Goal: Transaction & Acquisition: Purchase product/service

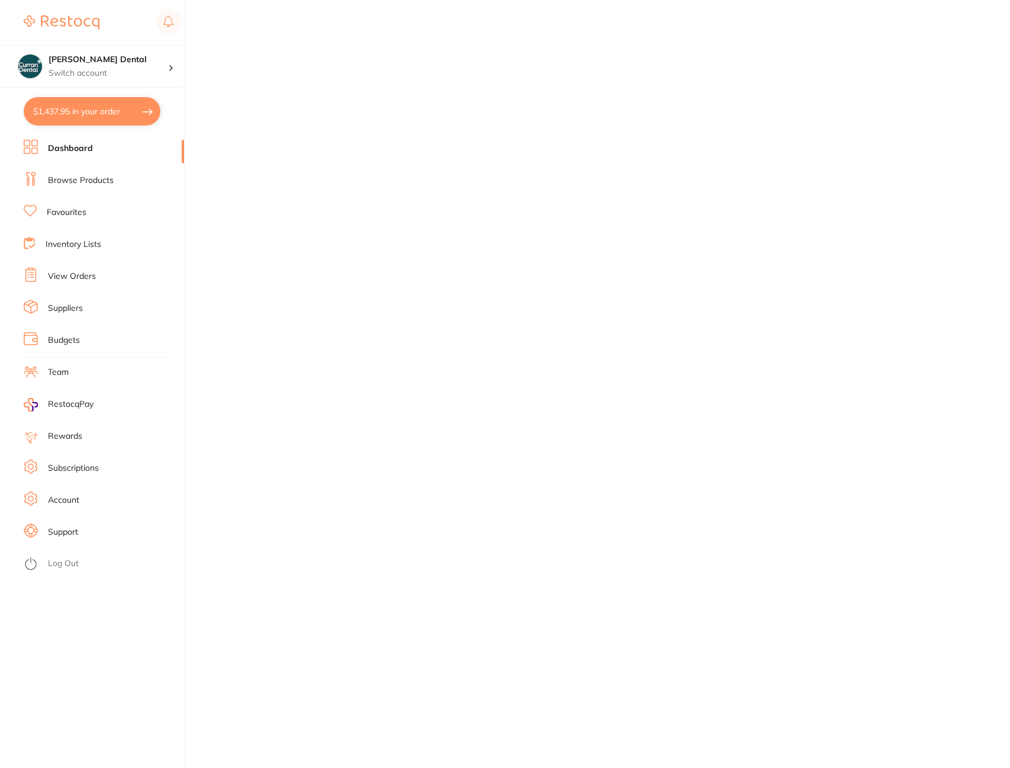
click at [100, 114] on button "$1,437.95 in your order" at bounding box center [92, 111] width 137 height 28
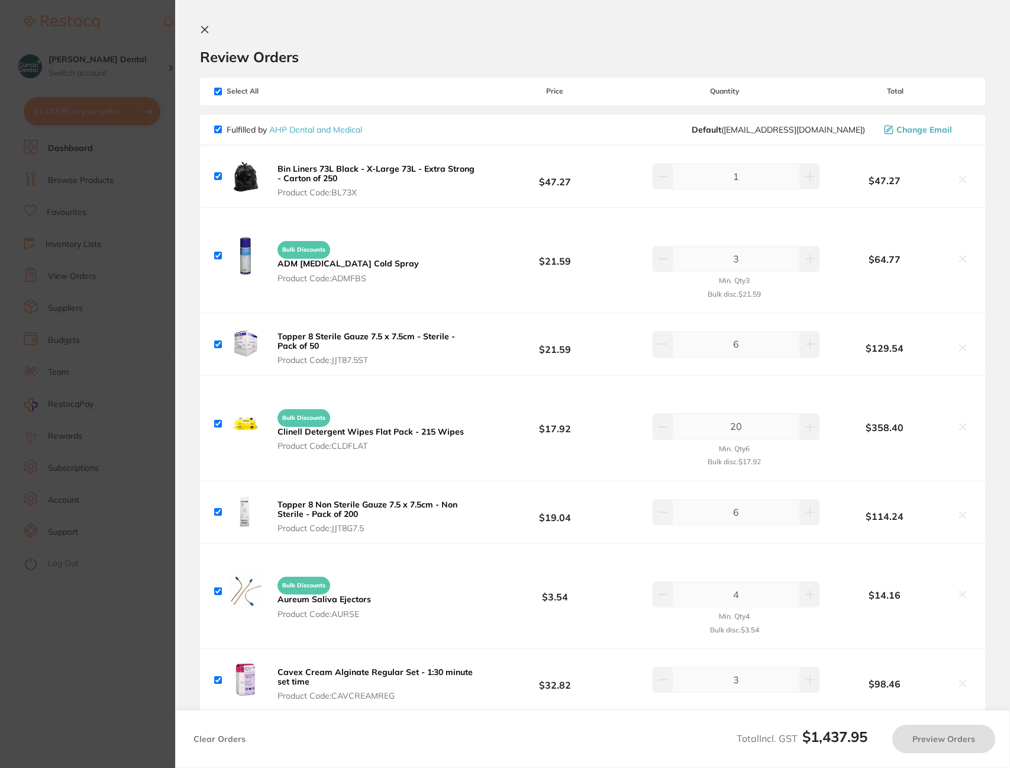
checkbox input "true"
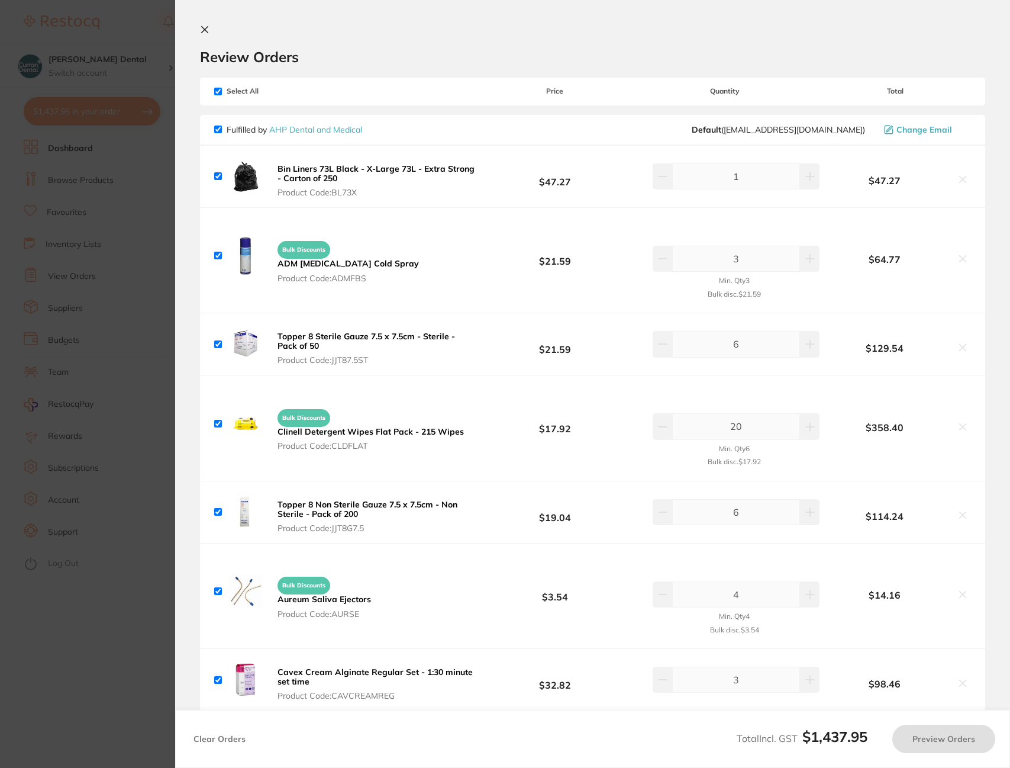
checkbox input "true"
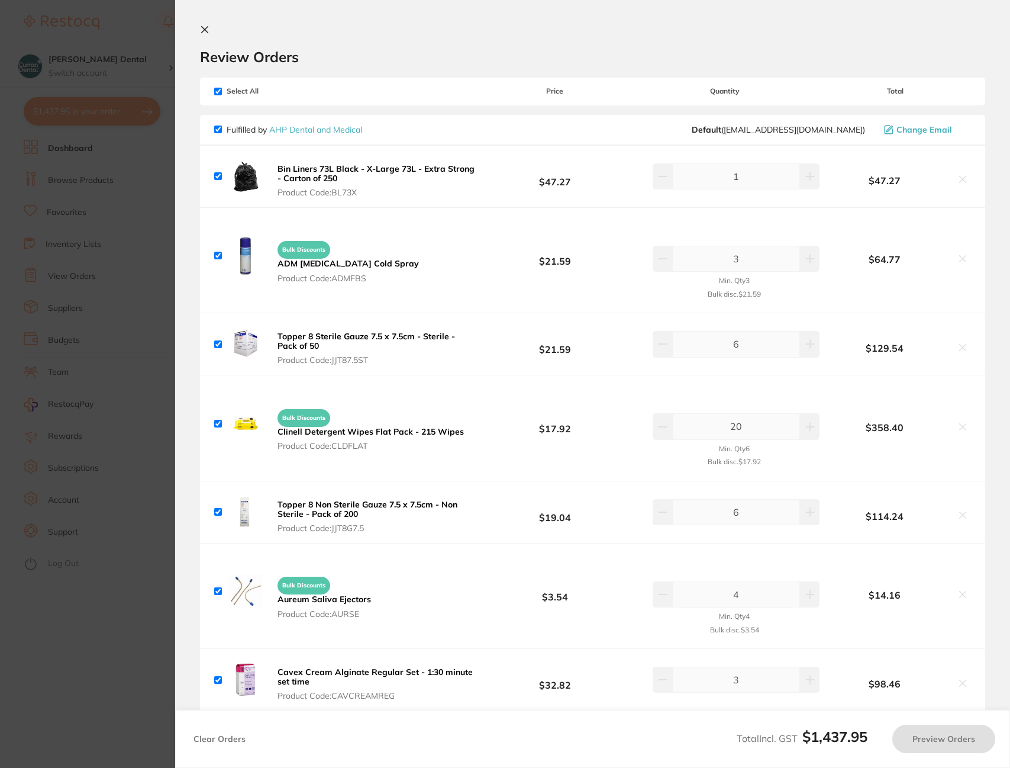
checkbox input "true"
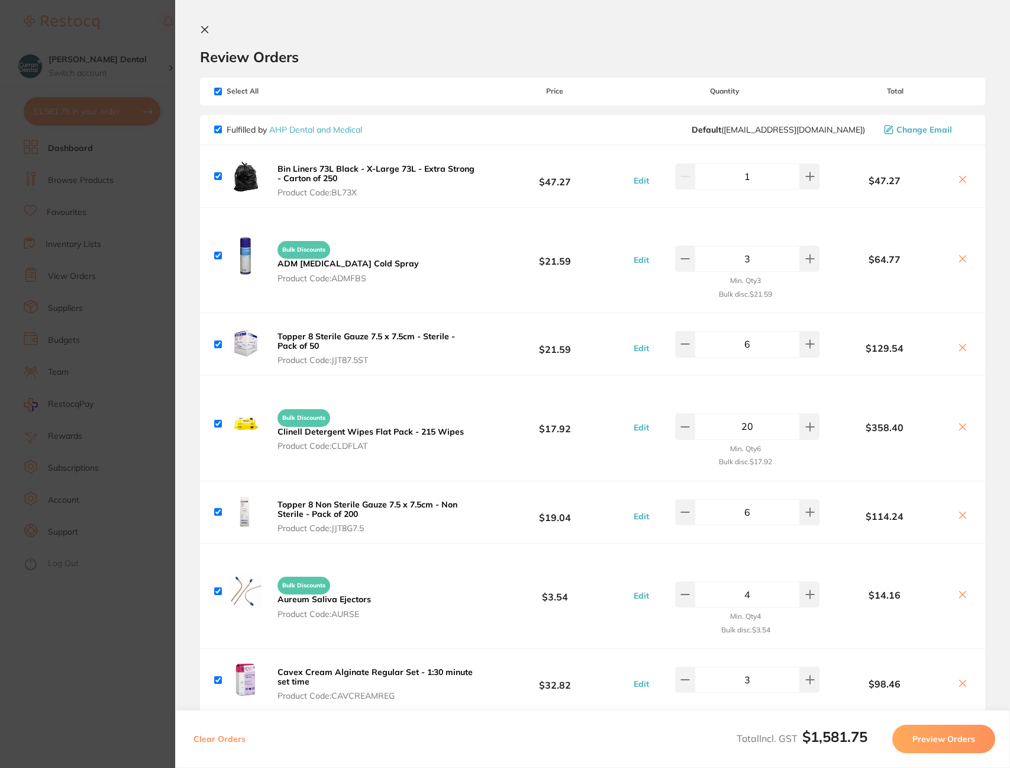
click at [207, 31] on icon at bounding box center [205, 30] width 7 height 7
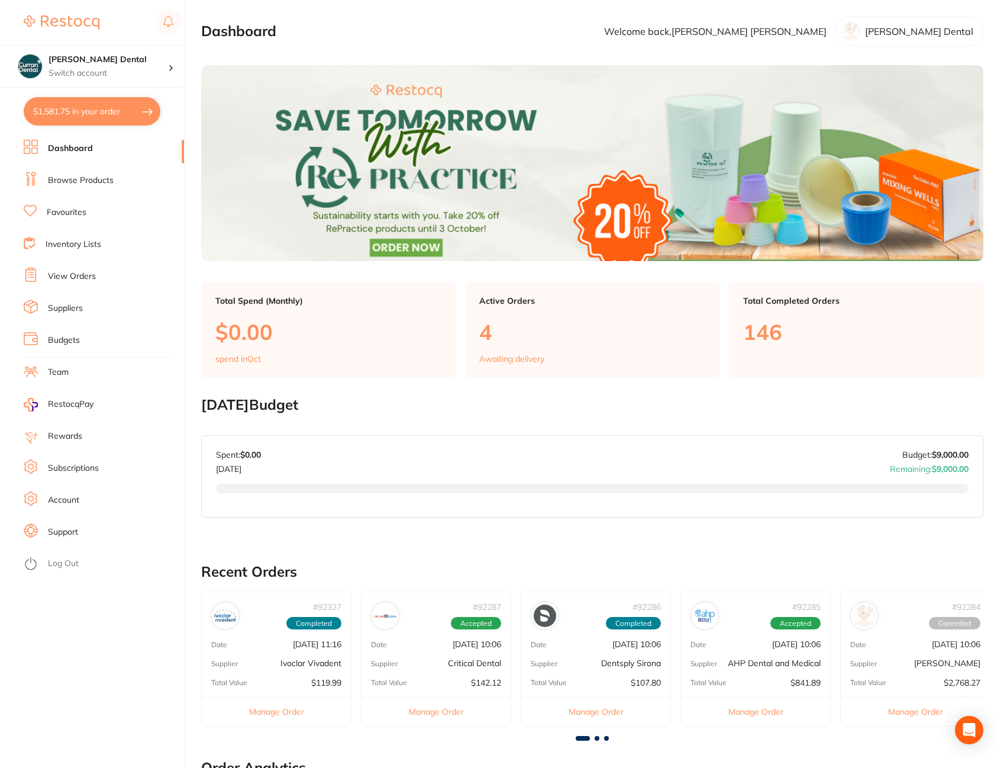
click at [107, 186] on li "Browse Products" at bounding box center [104, 181] width 160 height 18
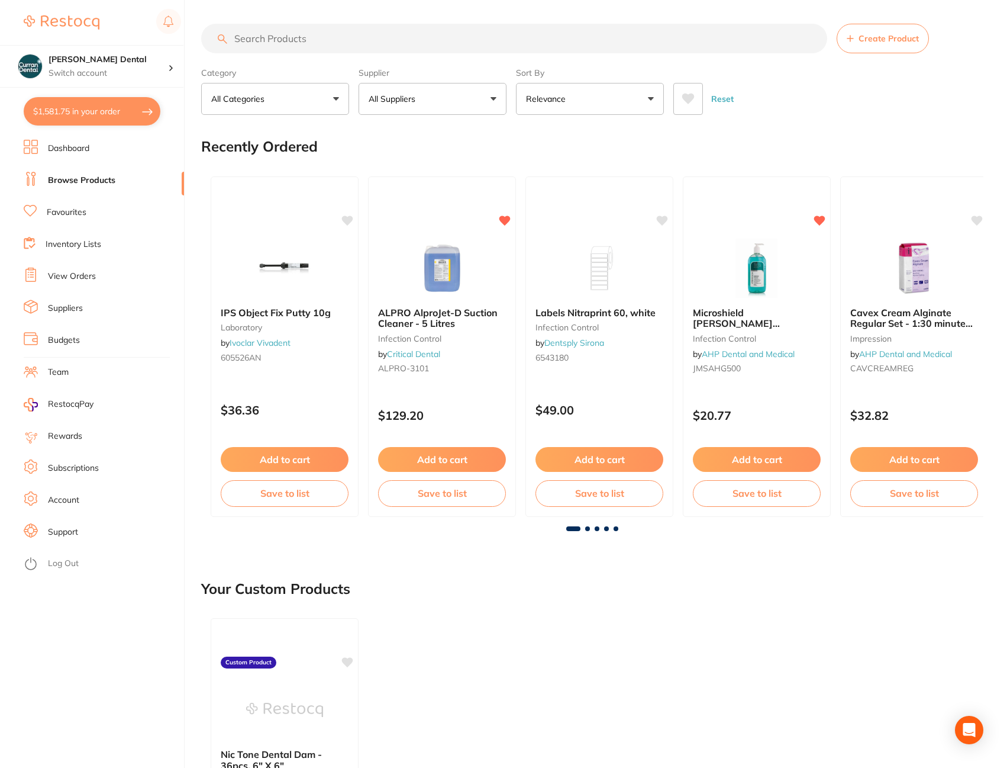
click at [494, 97] on button "All Suppliers" at bounding box center [433, 99] width 148 height 32
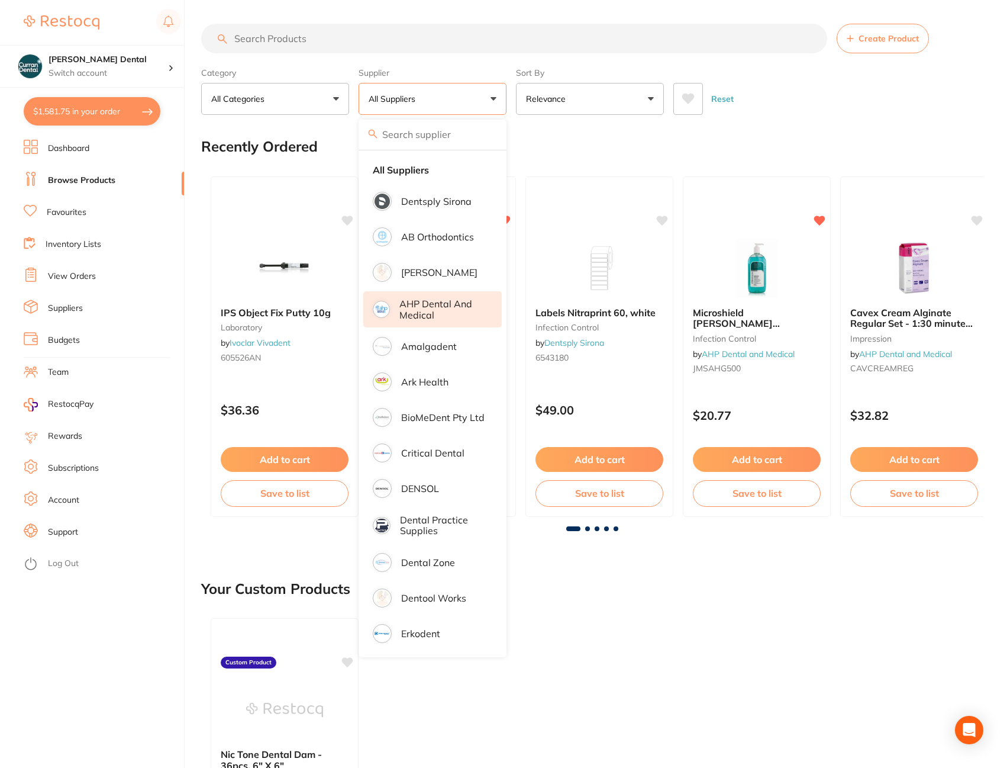
click at [446, 317] on p "AHP Dental and Medical" at bounding box center [442, 309] width 86 height 22
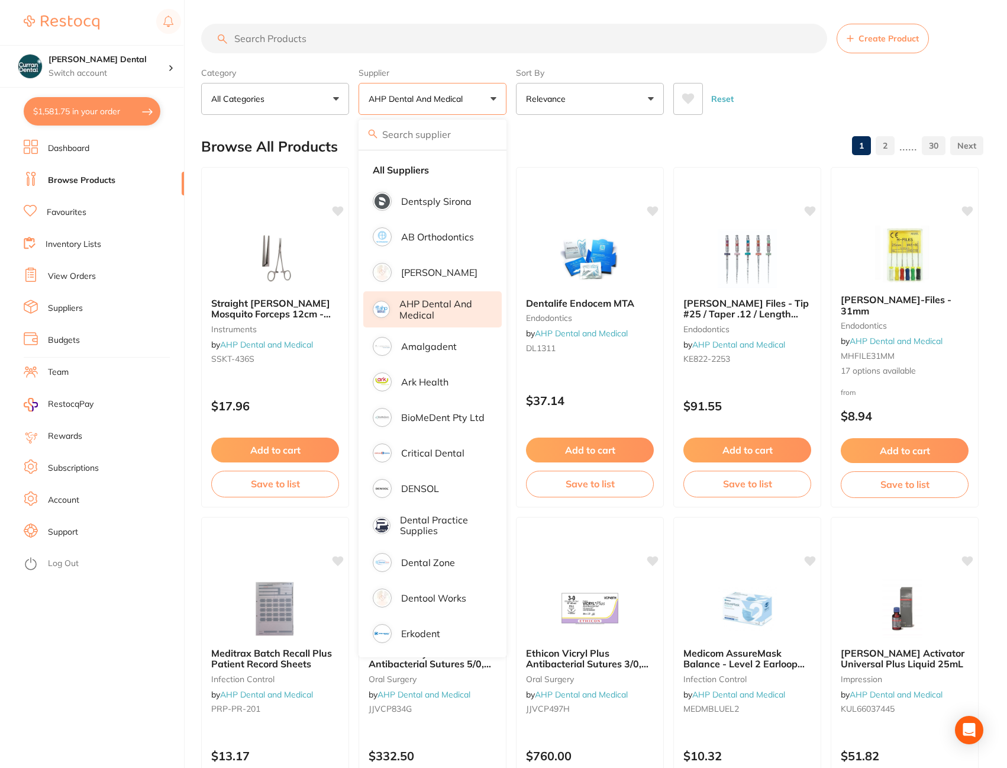
paste input "COLTENE Lab Putty Activator Paste 40ml Tube"
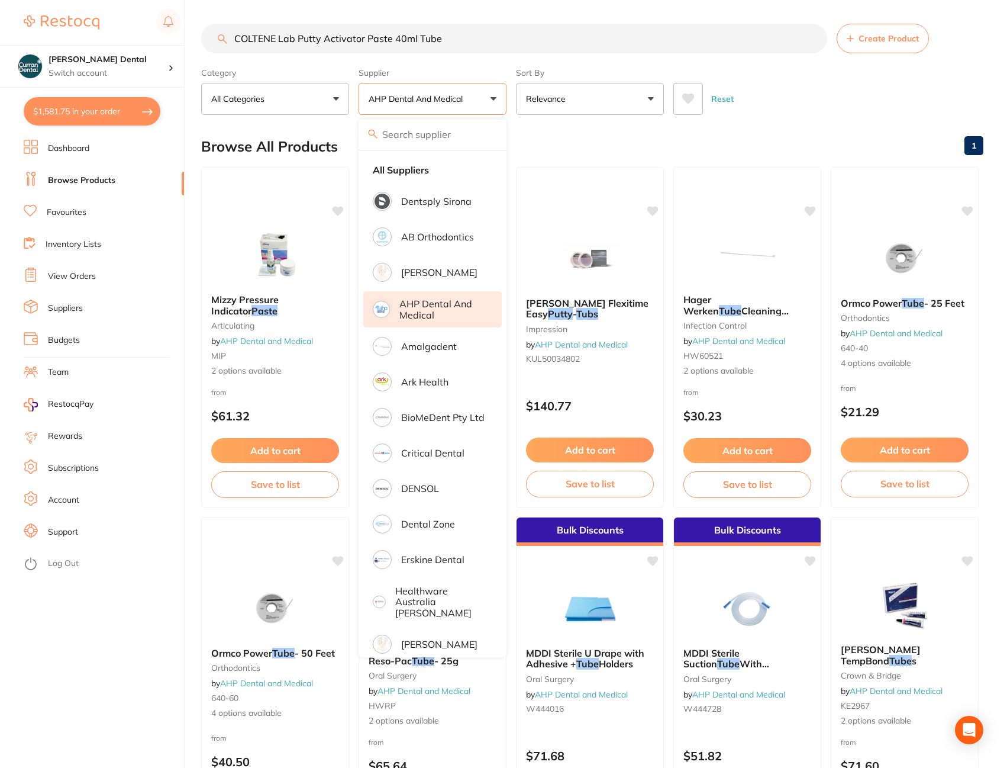
type input "COLTENE Lab Putty Activator Paste 40ml Tube"
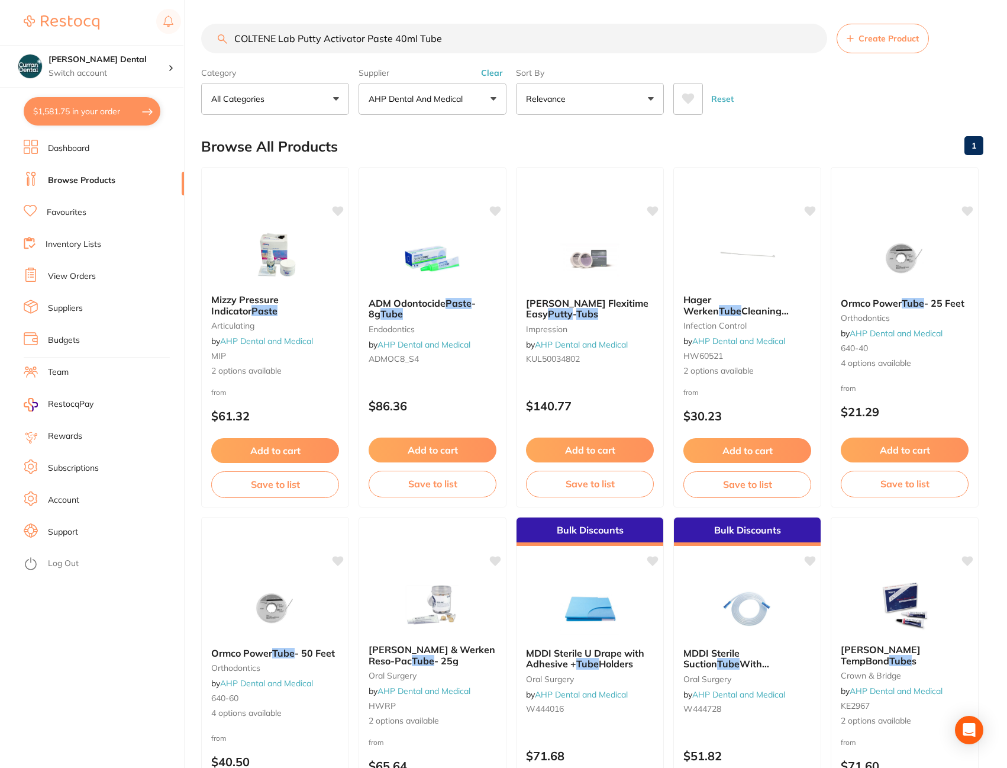
click at [82, 109] on button "$1,581.75 in your order" at bounding box center [92, 111] width 137 height 28
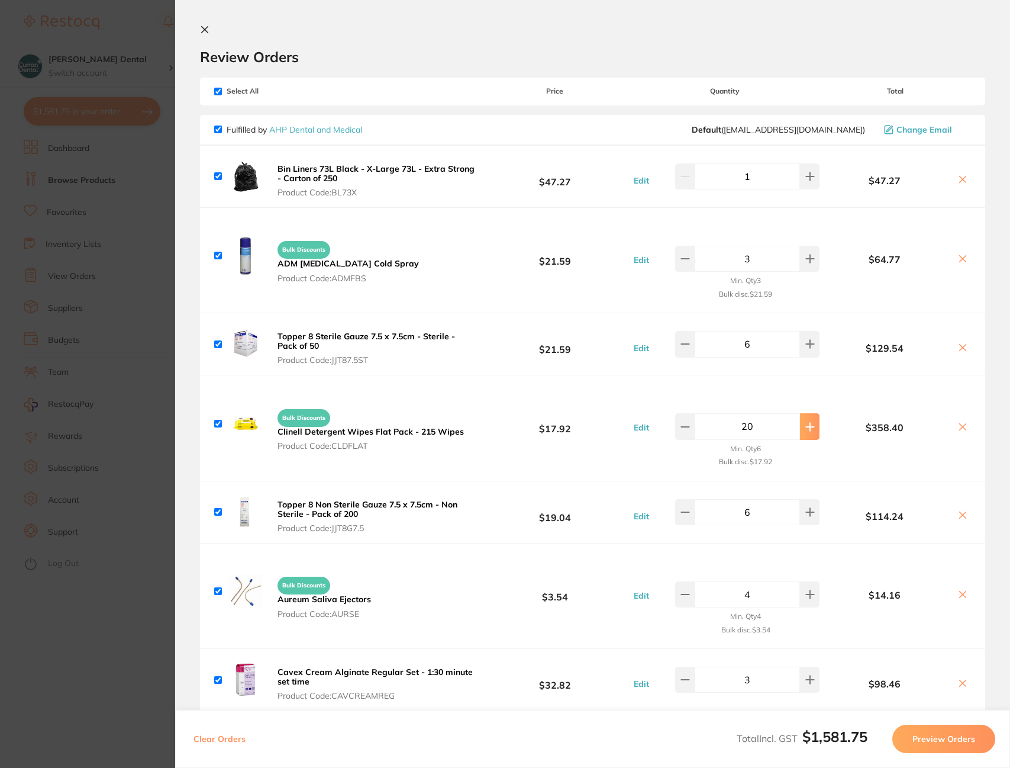
click at [808, 428] on icon at bounding box center [810, 427] width 8 height 8
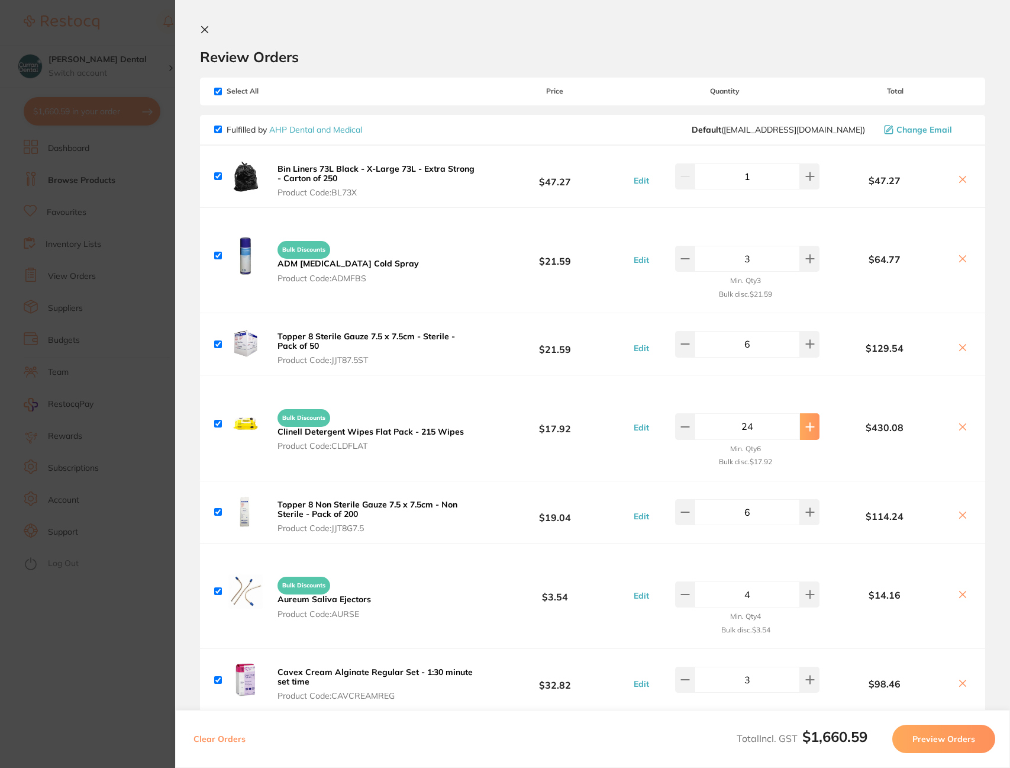
type input "25"
click at [205, 27] on icon at bounding box center [204, 29] width 9 height 9
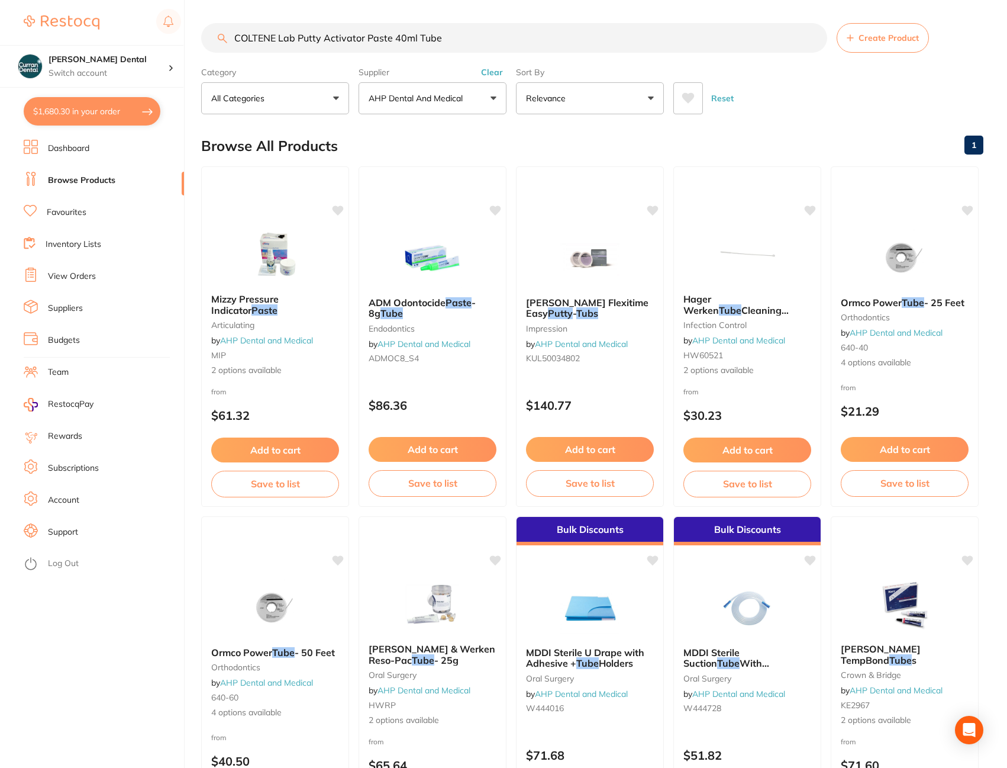
drag, startPoint x: 450, startPoint y: 33, endPoint x: 214, endPoint y: 35, distance: 236.7
click at [214, 35] on input "COLTENE Lab Putty Activator Paste 40ml Tube" at bounding box center [514, 38] width 626 height 30
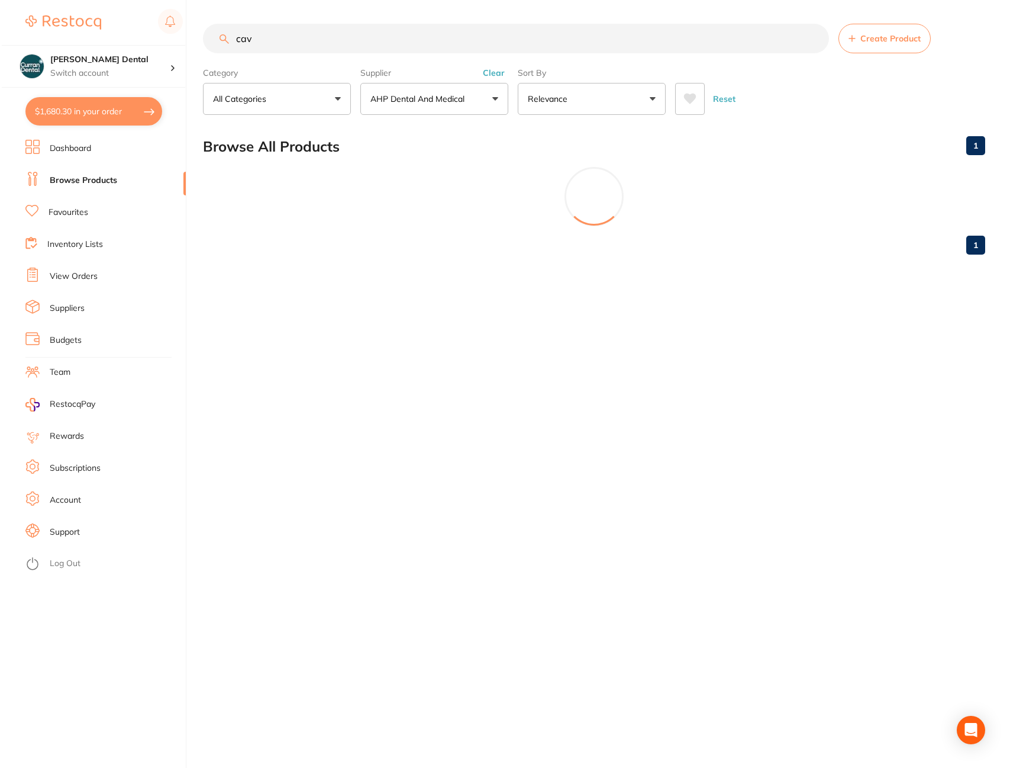
scroll to position [0, 0]
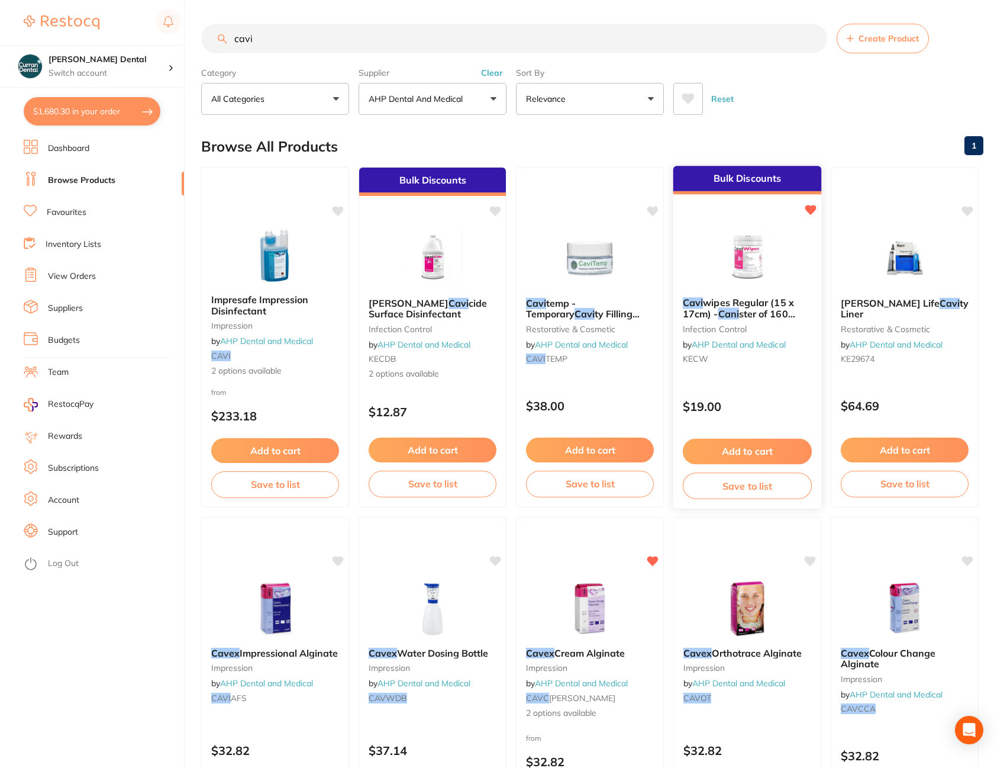
type input "cavi"
click at [698, 312] on span "wipes Regular (15 x 17cm) -" at bounding box center [738, 307] width 111 height 23
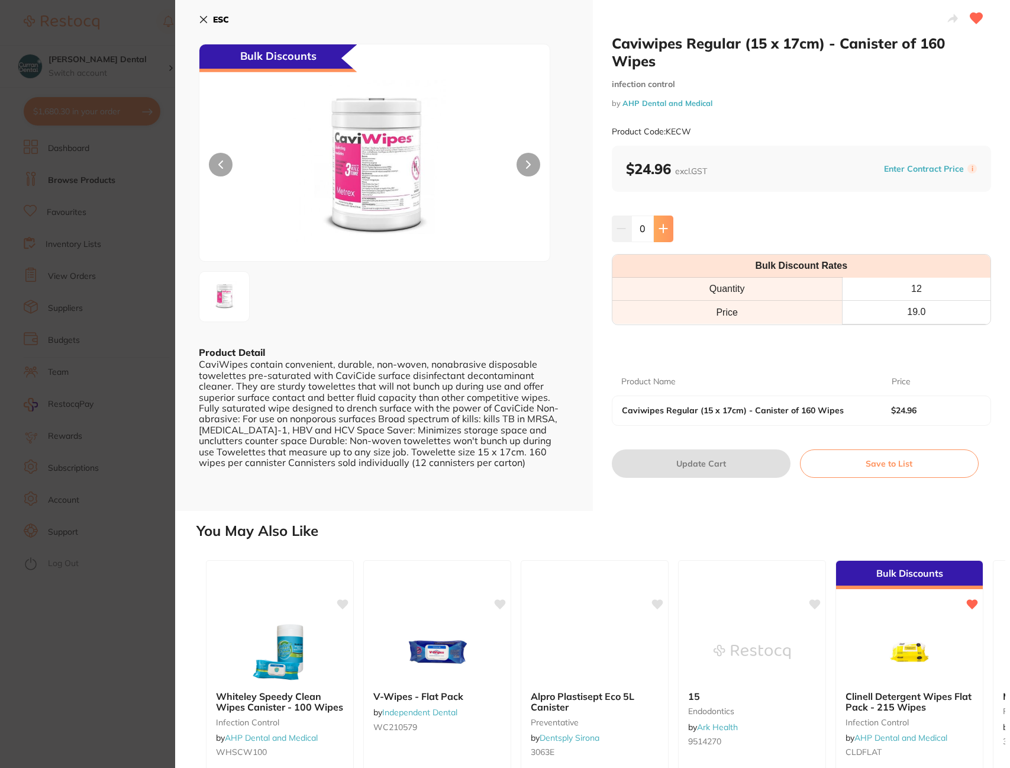
click at [668, 234] on button at bounding box center [664, 228] width 20 height 26
click at [668, 233] on button at bounding box center [664, 228] width 20 height 26
click at [665, 233] on icon at bounding box center [663, 228] width 9 height 9
type input "4"
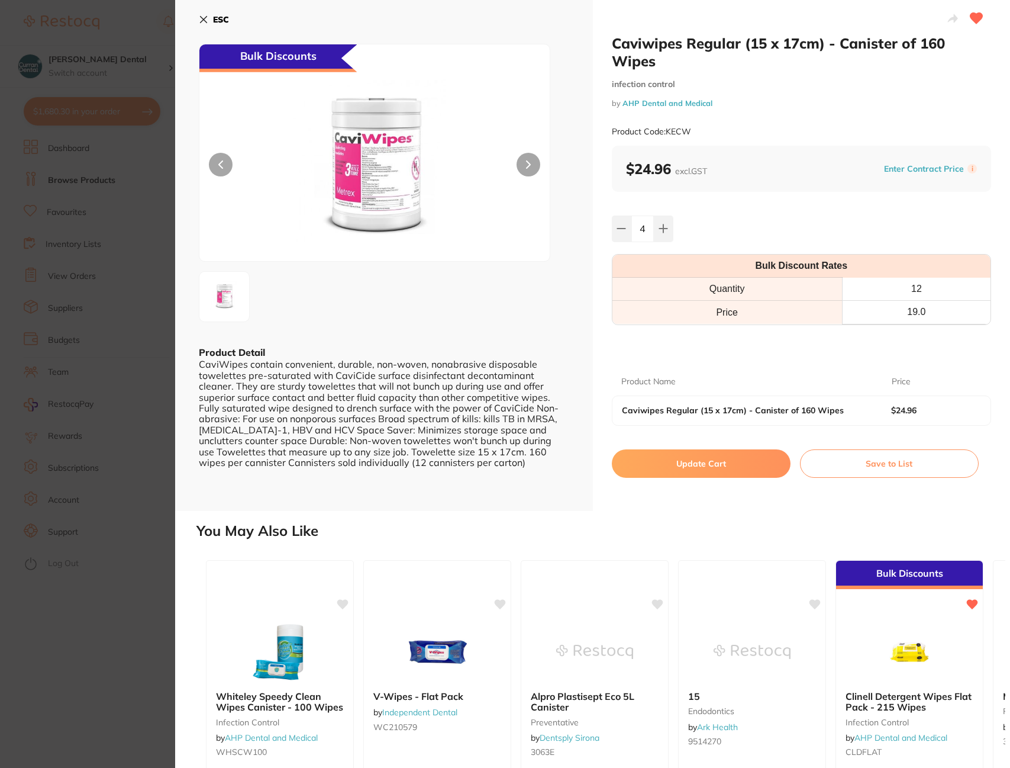
click at [688, 458] on button "Update Cart" at bounding box center [701, 463] width 179 height 28
checkbox input "false"
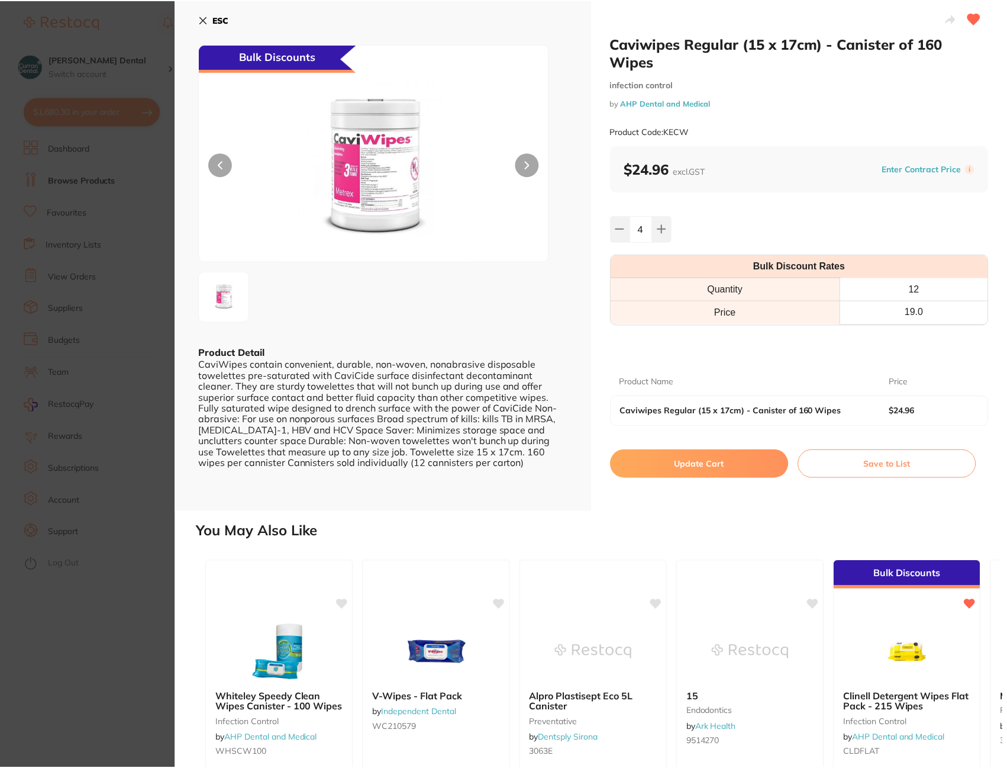
scroll to position [1, 0]
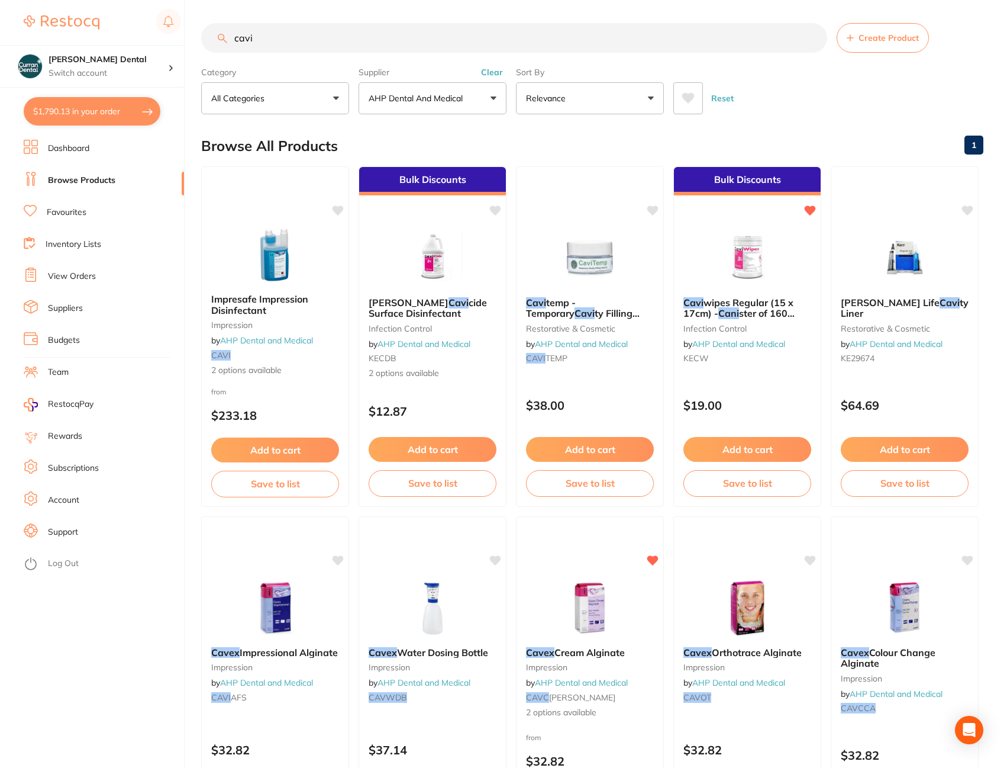
click at [89, 117] on button "$1,790.13 in your order" at bounding box center [92, 111] width 137 height 28
checkbox input "true"
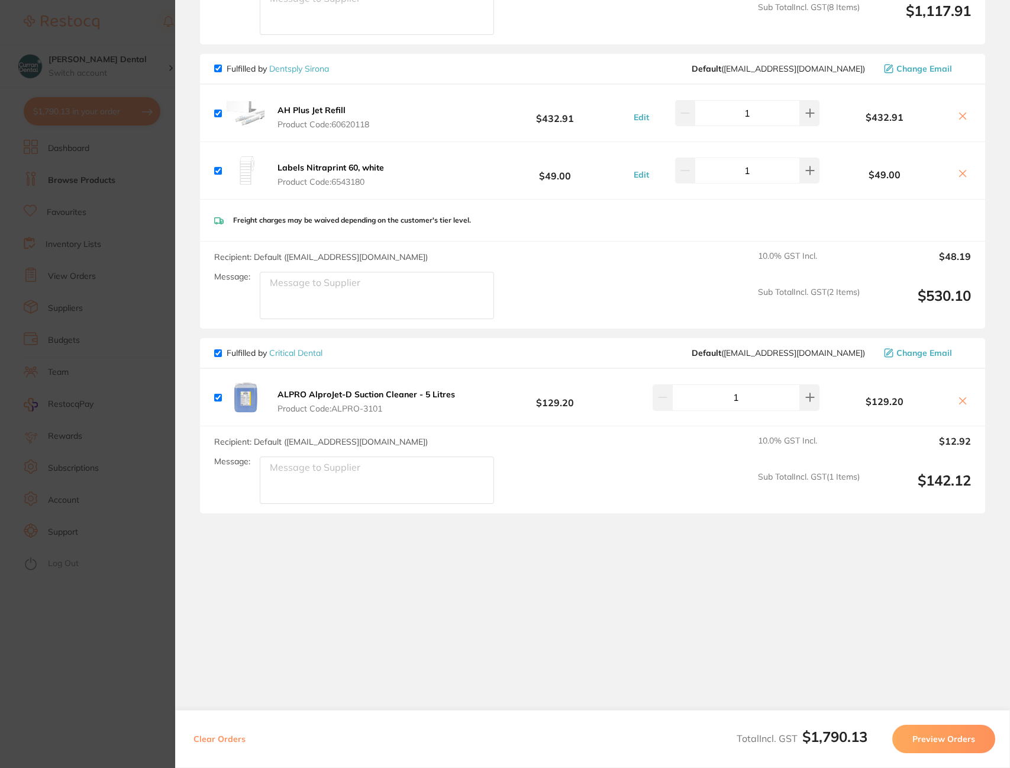
scroll to position [859, 0]
click at [960, 397] on icon at bounding box center [962, 399] width 9 height 9
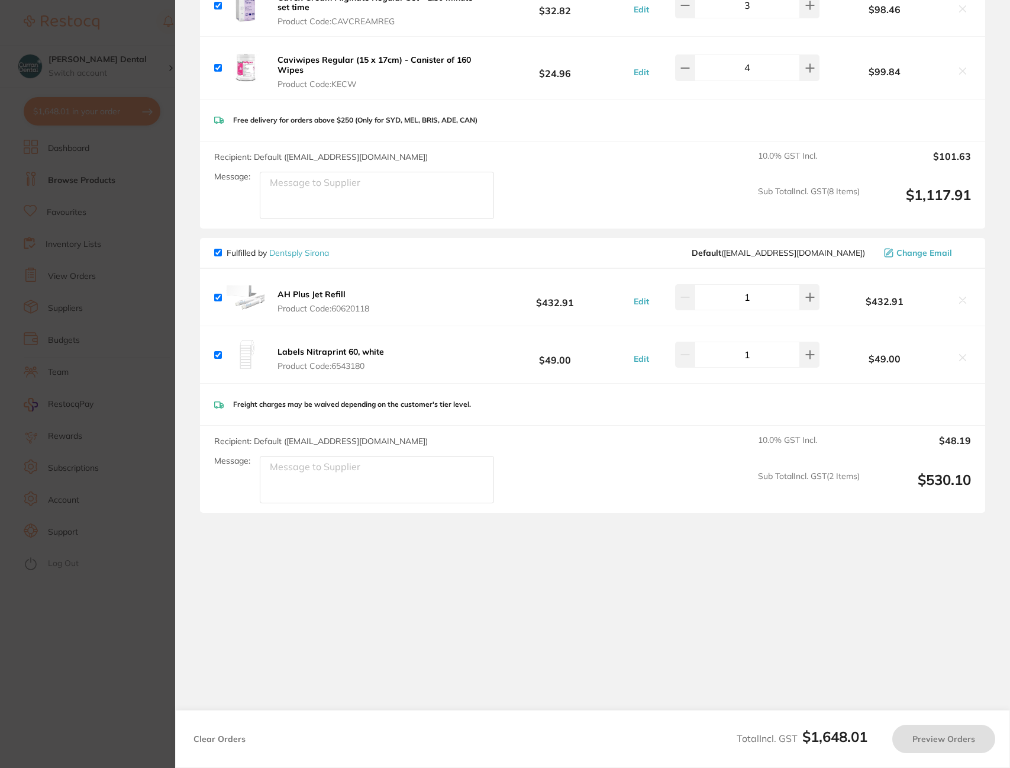
checkbox input "true"
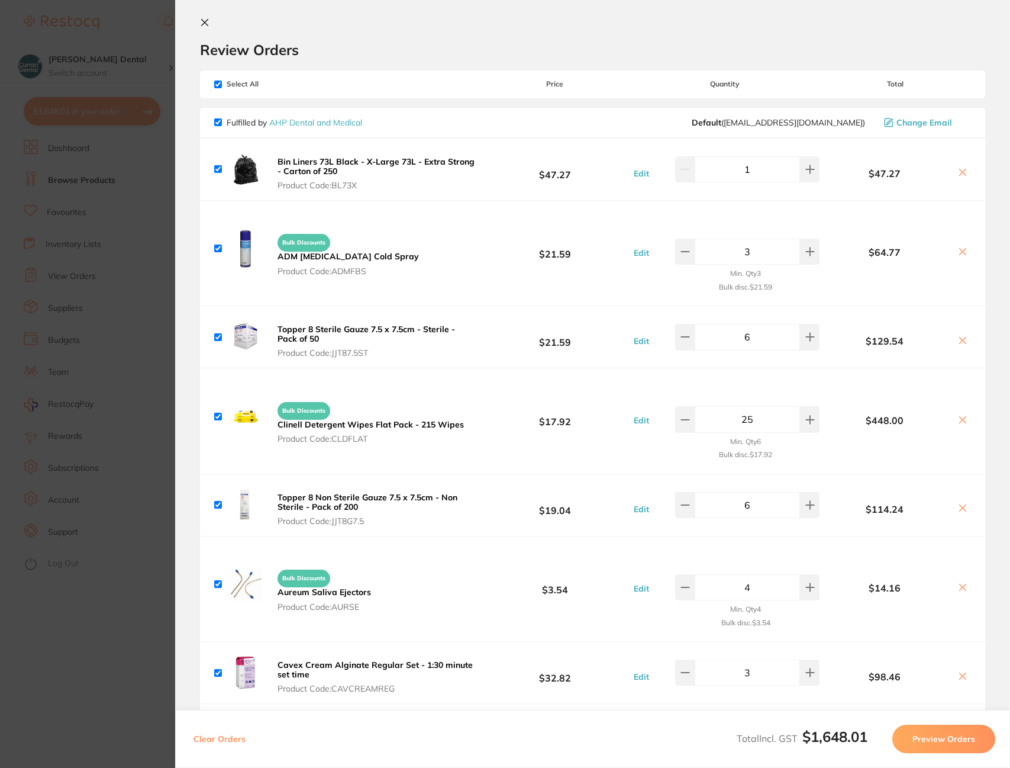
scroll to position [0, 0]
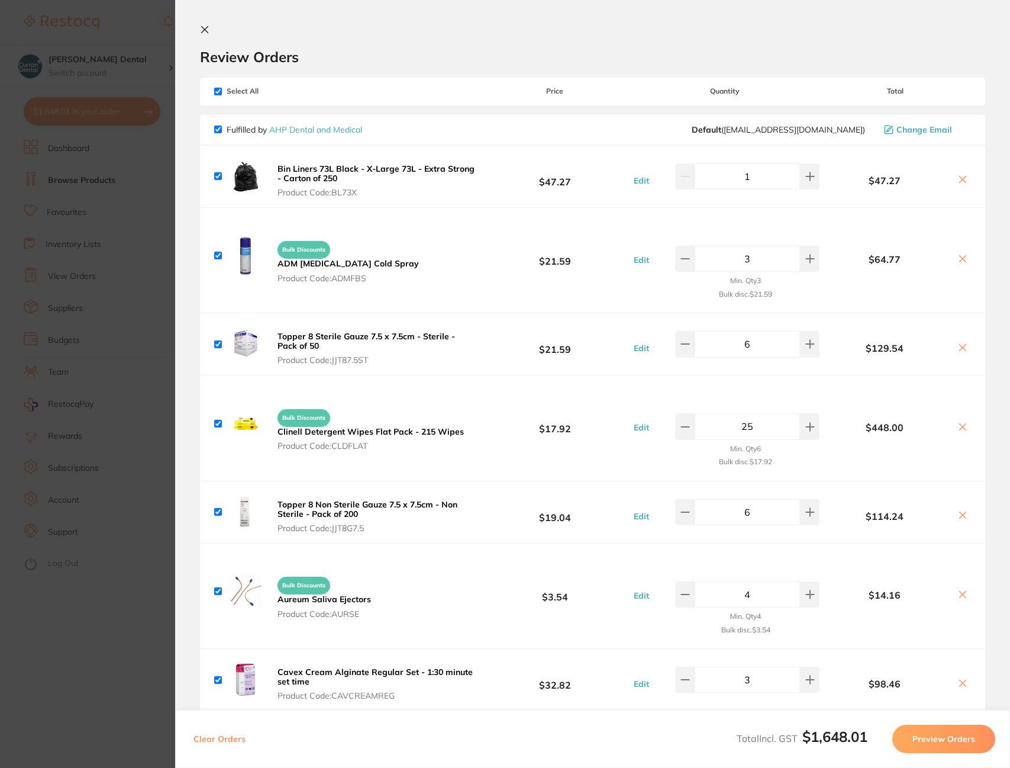
click at [203, 28] on icon at bounding box center [204, 29] width 9 height 9
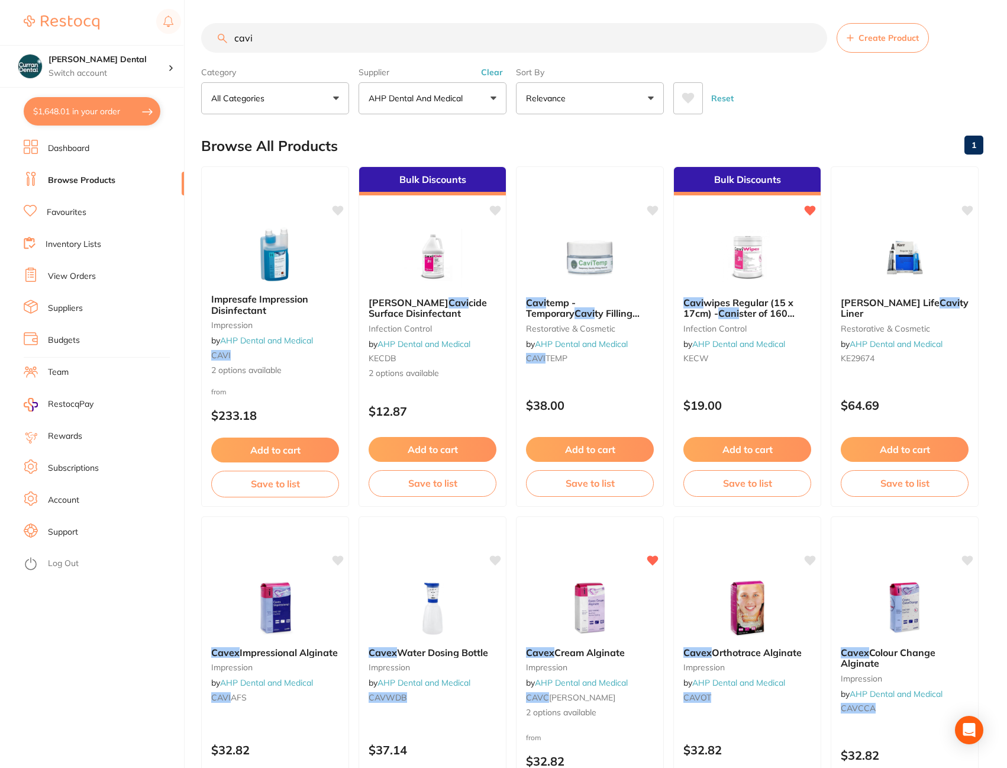
click at [495, 71] on button "Clear" at bounding box center [492, 72] width 29 height 11
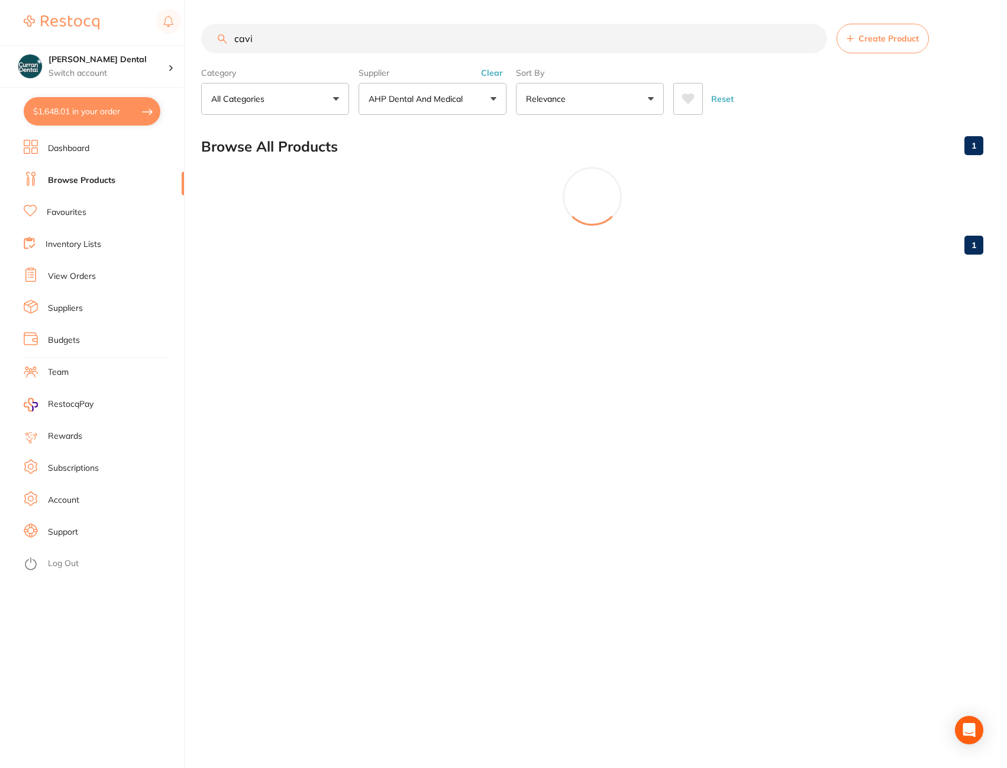
drag, startPoint x: 302, startPoint y: 46, endPoint x: 130, endPoint y: 42, distance: 172.8
click at [130, 42] on div "$1,648.01 [PERSON_NAME] Dental Switch account [PERSON_NAME] Dental $1,648.01 in…" at bounding box center [503, 384] width 1007 height 768
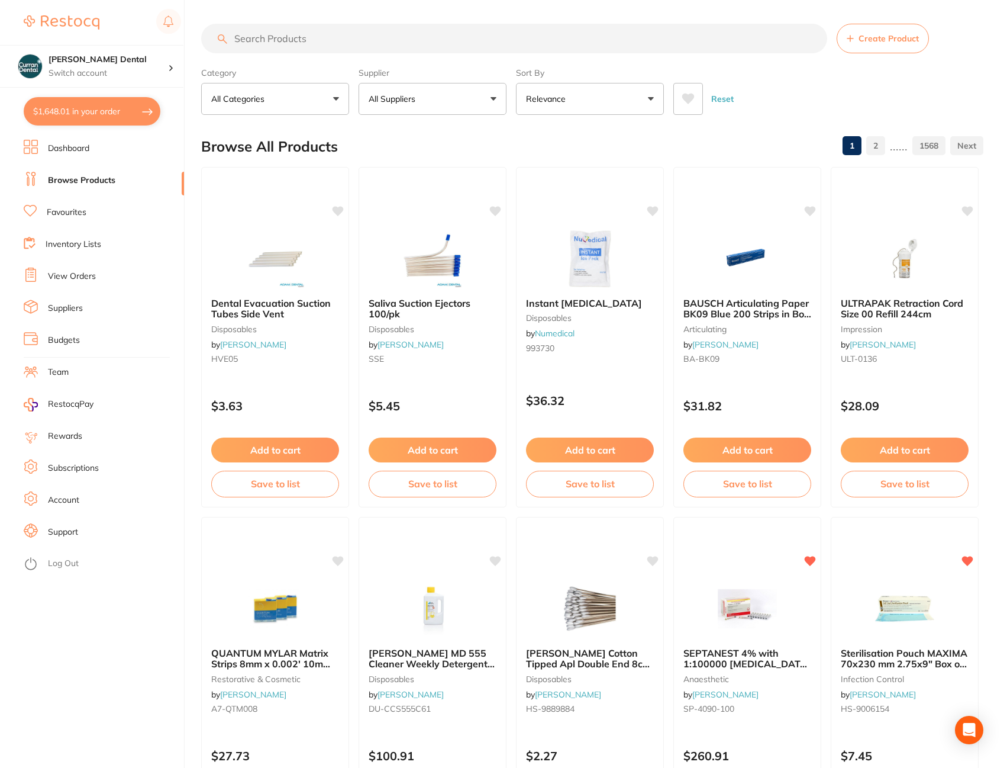
click at [491, 99] on button "All Suppliers" at bounding box center [433, 99] width 148 height 32
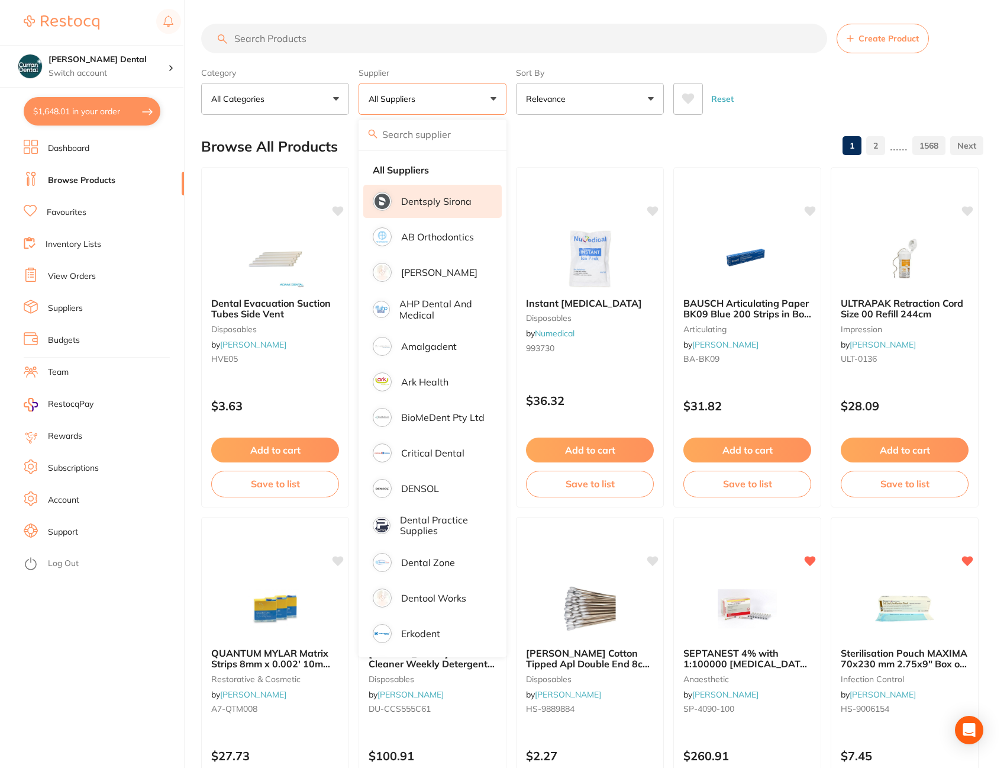
click at [459, 199] on p "Dentsply Sirona" at bounding box center [436, 201] width 70 height 11
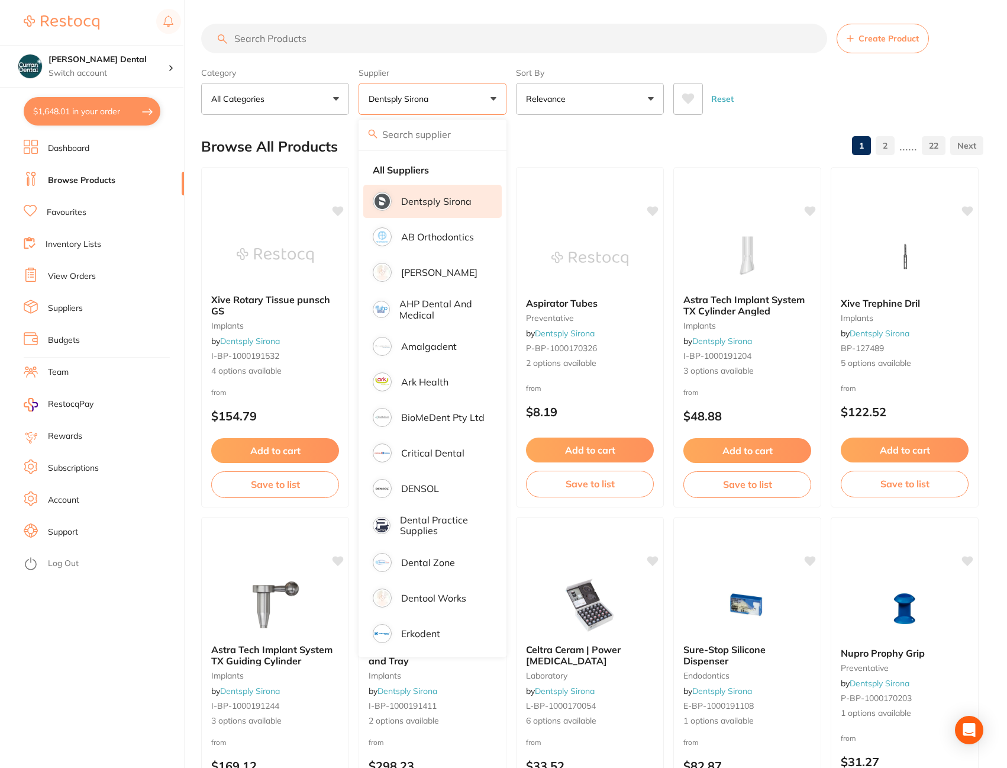
click at [440, 191] on li "Dentsply Sirona" at bounding box center [432, 201] width 138 height 33
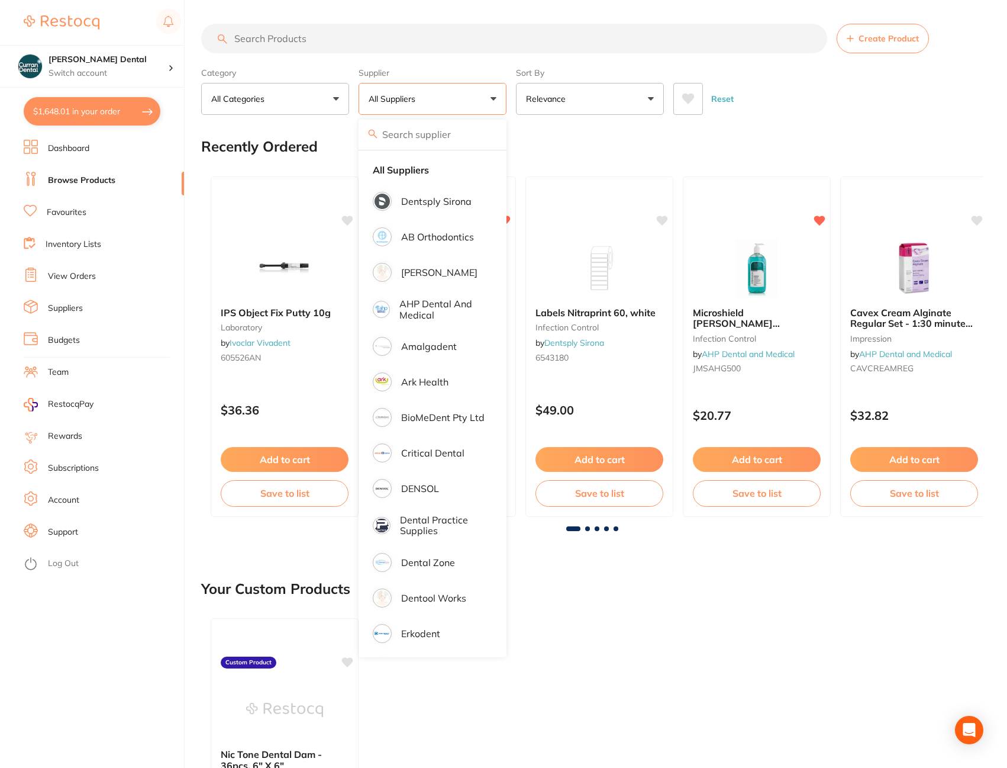
click at [283, 38] on input "search" at bounding box center [514, 39] width 626 height 30
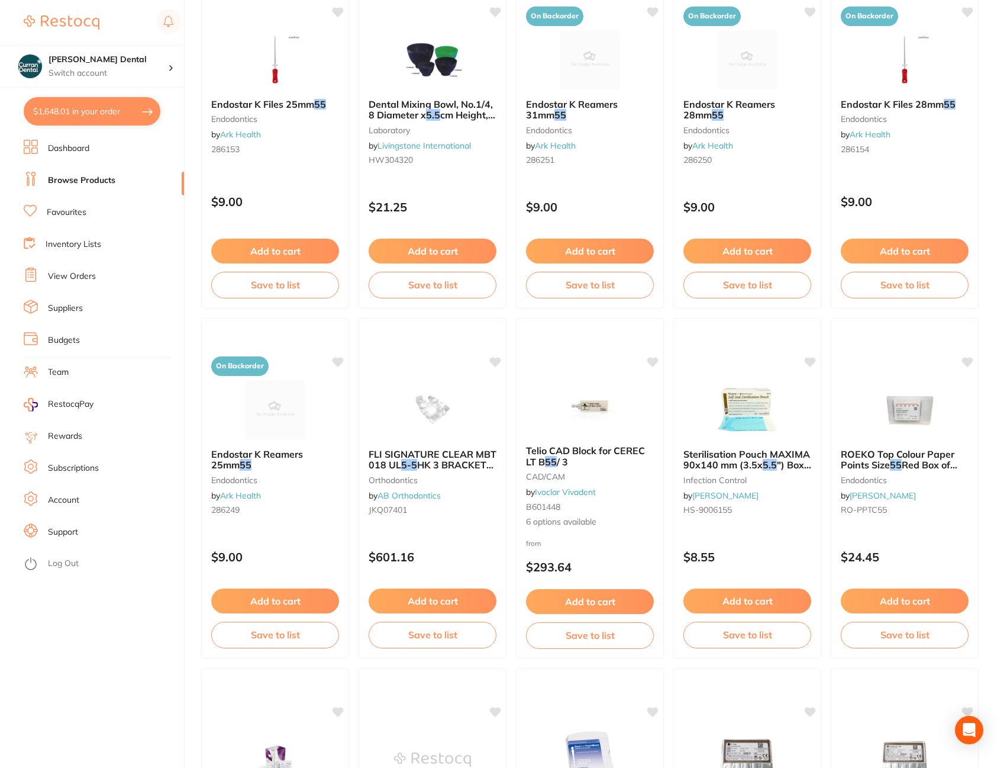
scroll to position [1539, 0]
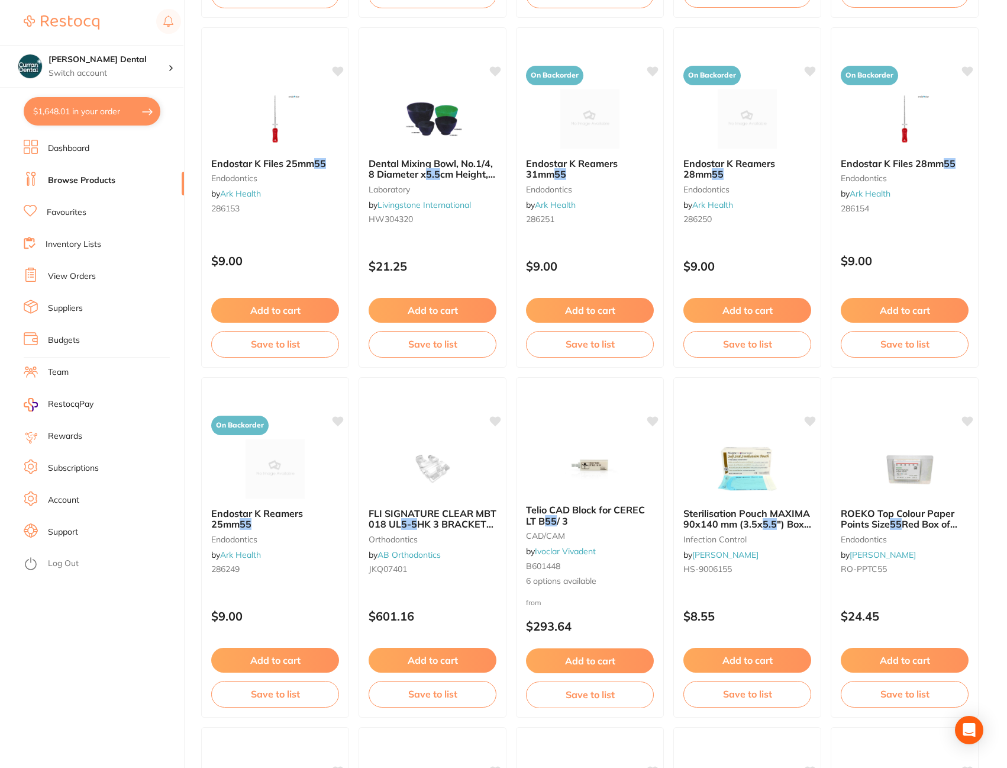
type input "5.5"
click at [65, 208] on link "Favourites" at bounding box center [67, 213] width 40 height 12
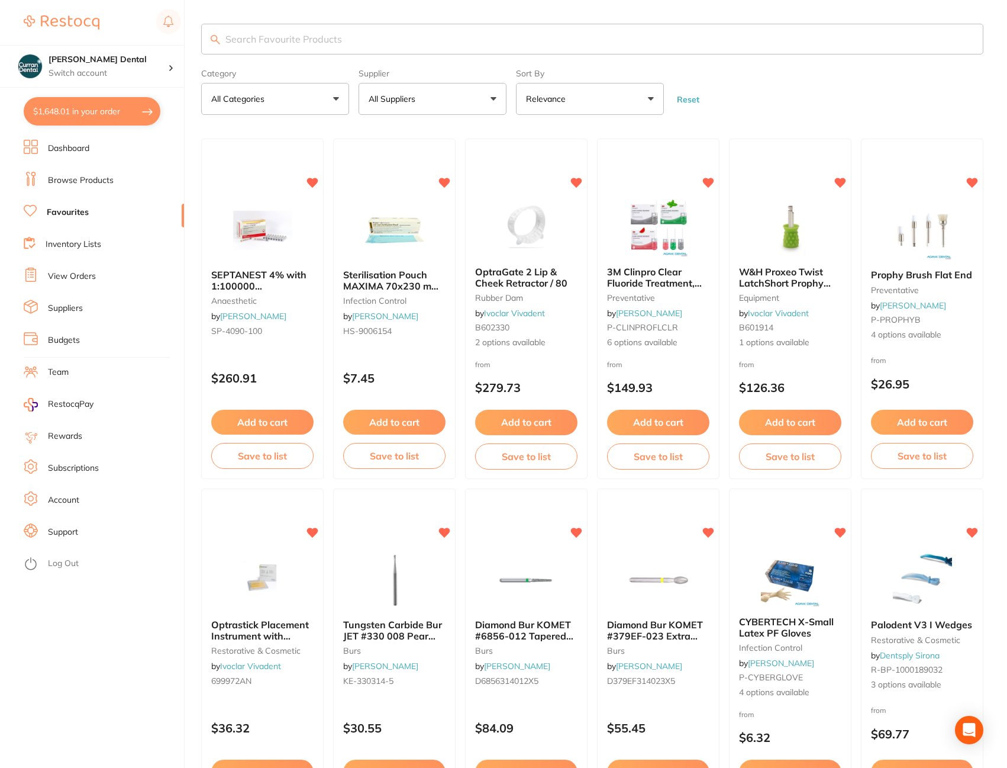
click at [492, 102] on button "All Suppliers" at bounding box center [433, 99] width 148 height 32
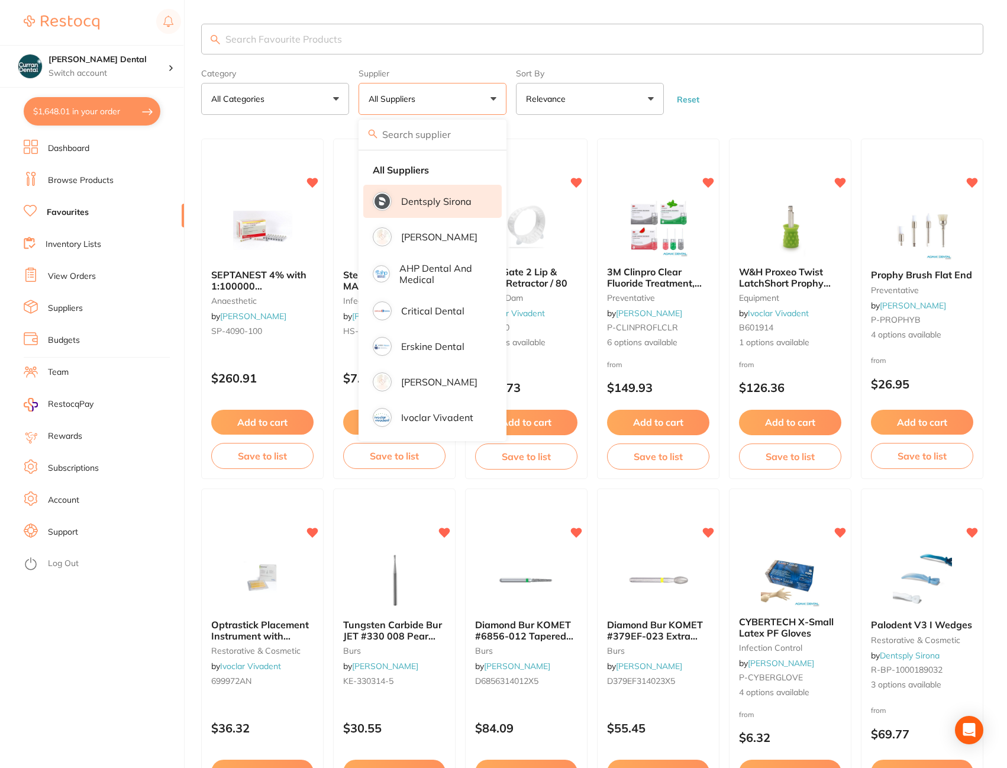
click at [428, 211] on li "Dentsply Sirona" at bounding box center [432, 201] width 138 height 33
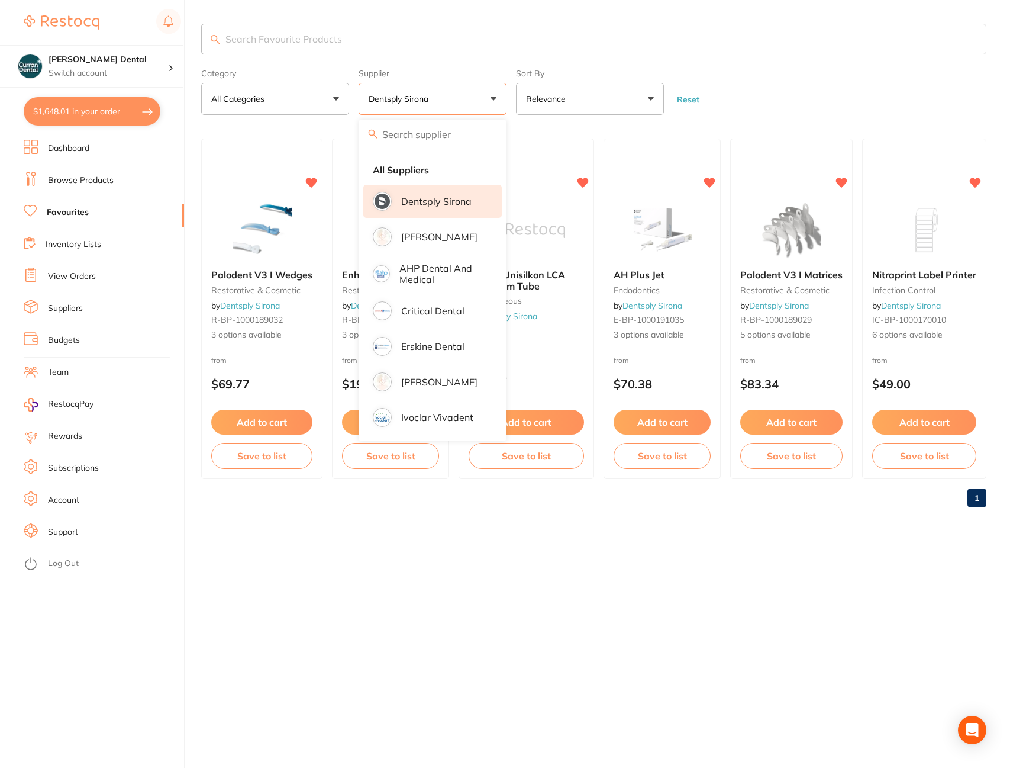
click at [573, 662] on div "Category All Categories All Categories endodontics infection control miscellane…" at bounding box center [605, 384] width 809 height 768
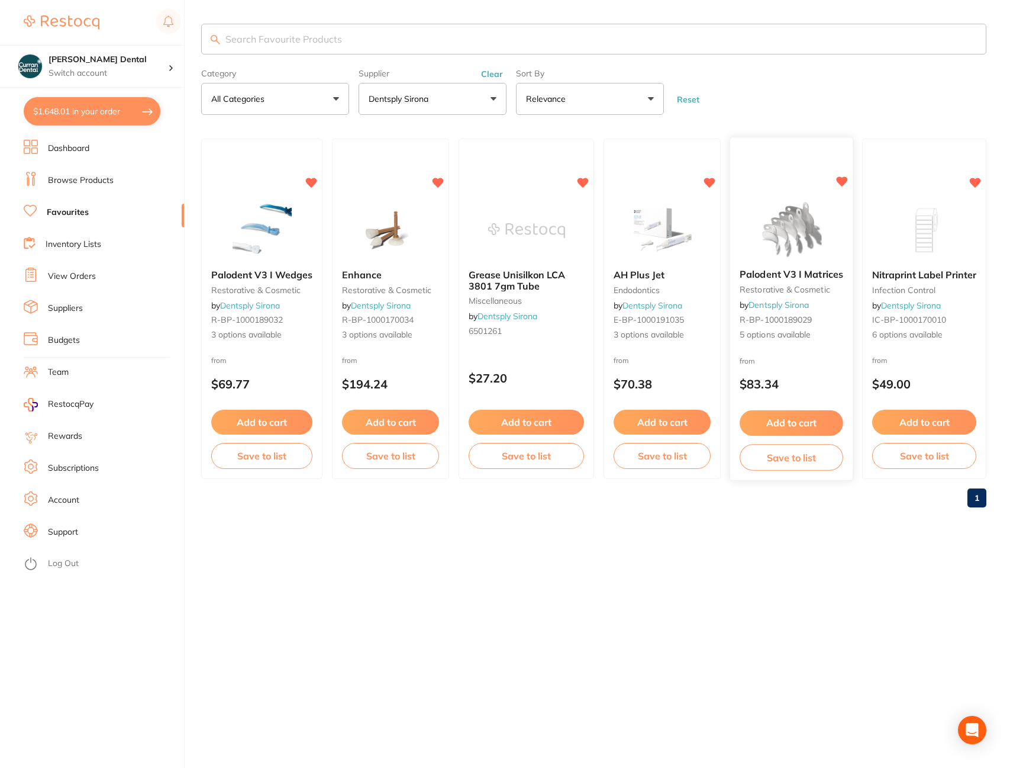
click at [802, 270] on span "Palodent V3 I Matrices" at bounding box center [792, 275] width 104 height 12
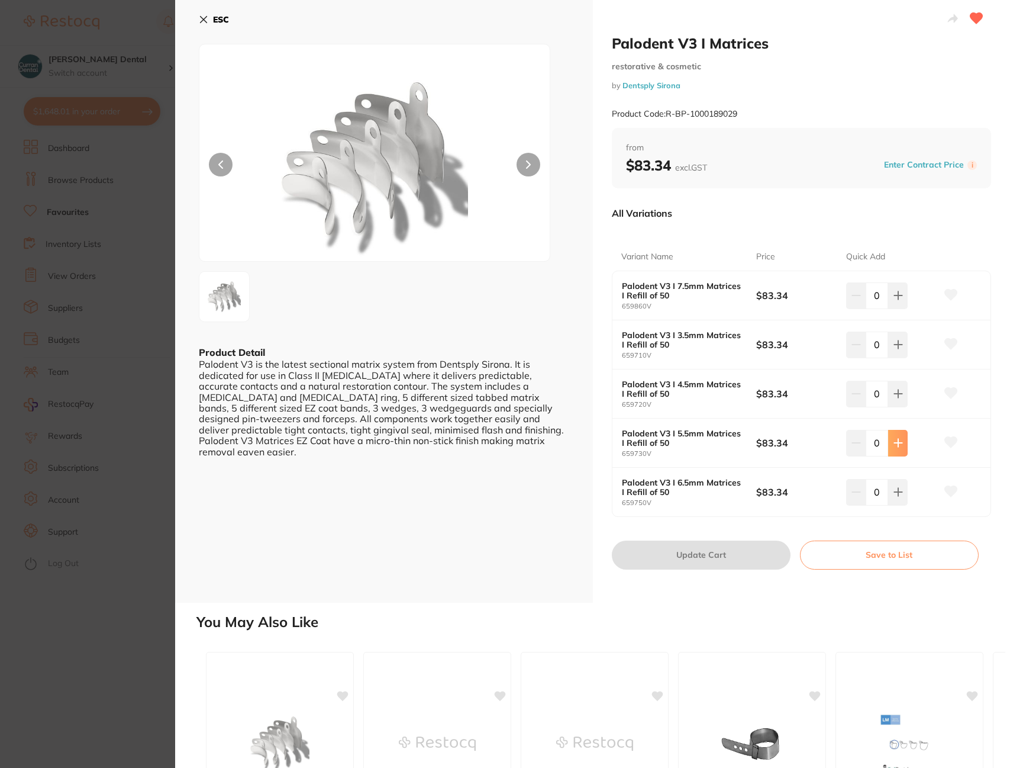
click at [894, 446] on icon at bounding box center [898, 442] width 9 height 9
type input "1"
click at [690, 549] on button "Update Cart" at bounding box center [701, 554] width 179 height 28
checkbox input "false"
